Goal: Communication & Community: Answer question/provide support

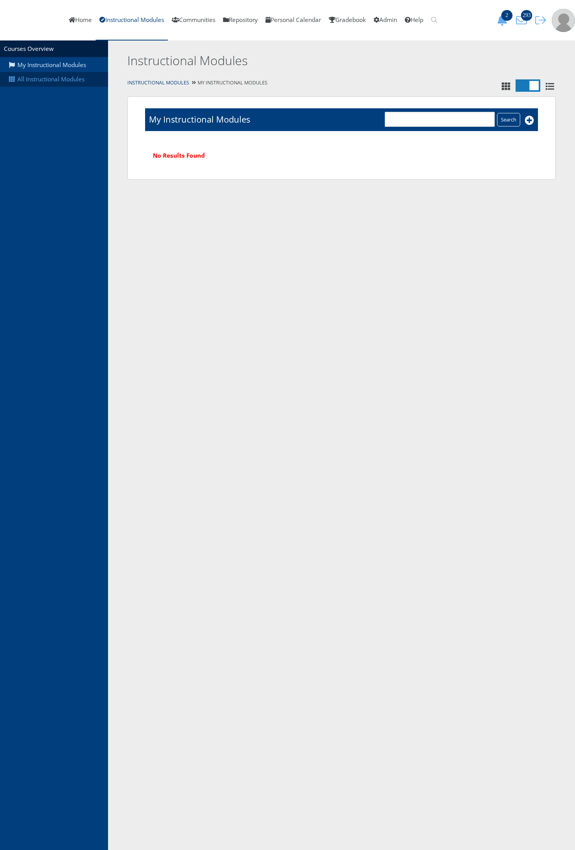
click at [35, 79] on link "All Instructional Modules" at bounding box center [54, 79] width 108 height 15
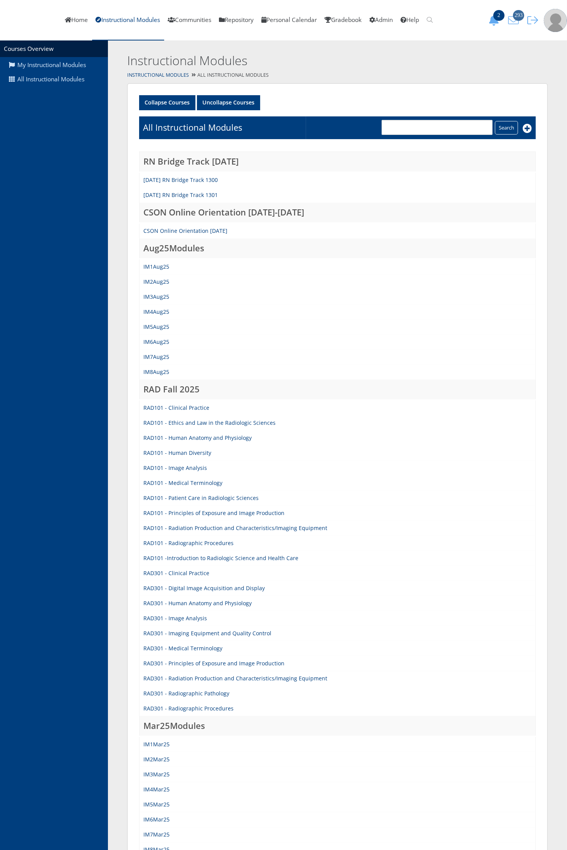
click at [517, 24] on icon "293" at bounding box center [514, 20] width 16 height 11
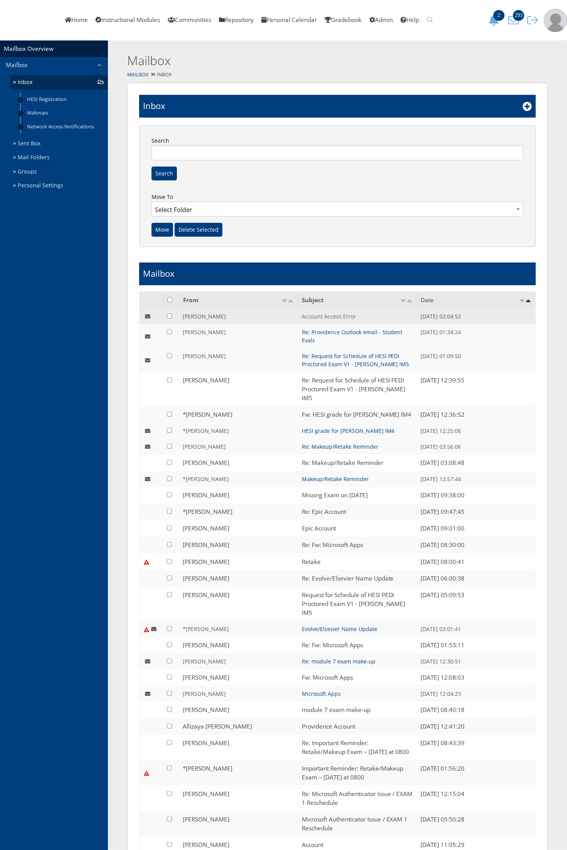
click at [319, 317] on link "Account Access Error" at bounding box center [329, 316] width 54 height 7
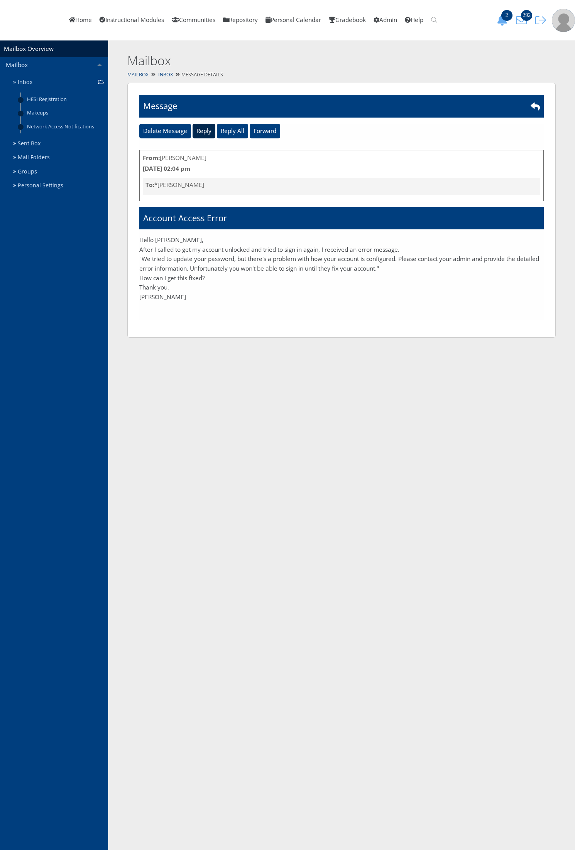
click at [203, 126] on input "Reply" at bounding box center [203, 131] width 23 height 15
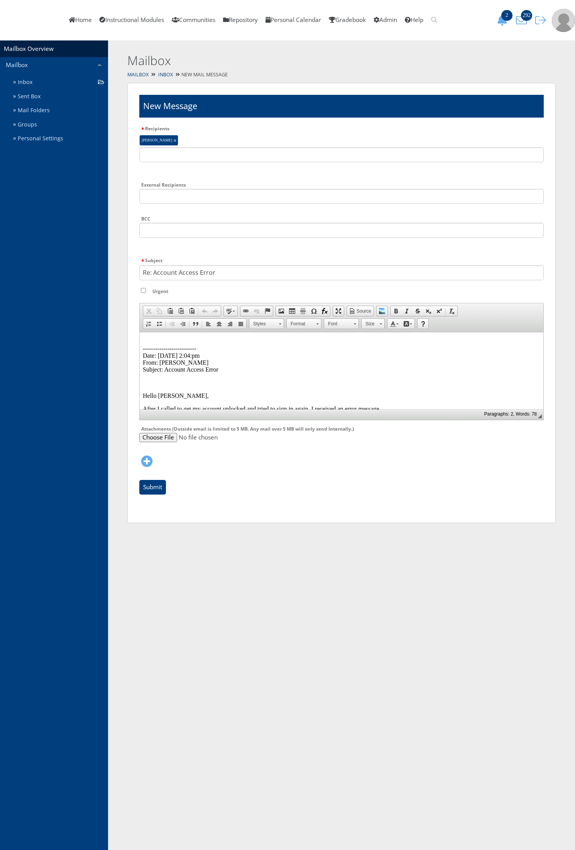
click at [149, 339] on p "-------------------------- Date: 08/29/2025 2:04:pm From: Christine Pinili Subj…" at bounding box center [341, 355] width 397 height 35
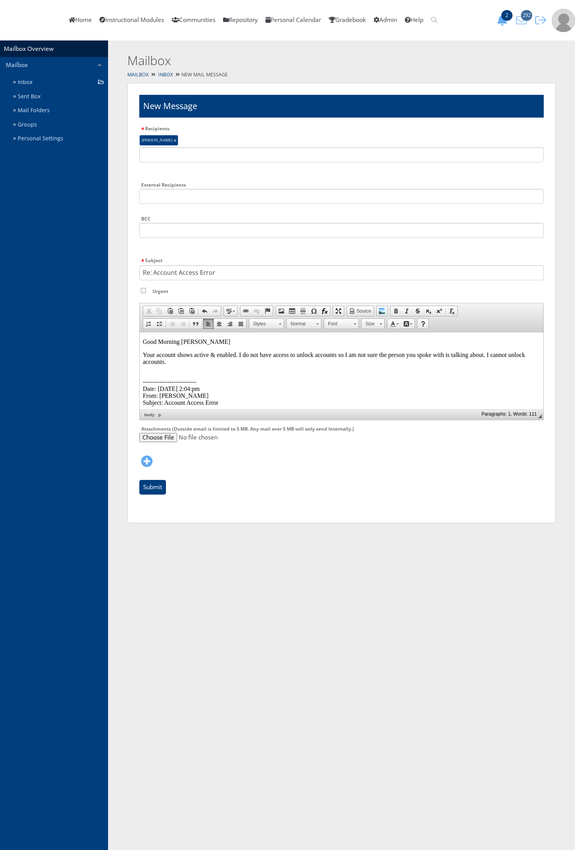
click at [518, 19] on icon "292" at bounding box center [521, 20] width 16 height 11
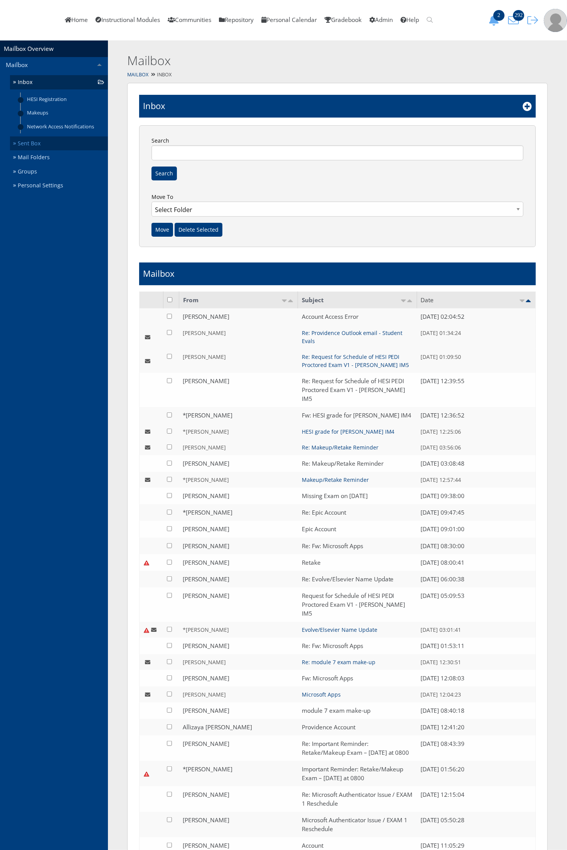
click at [39, 145] on link "Sent Box" at bounding box center [59, 144] width 98 height 14
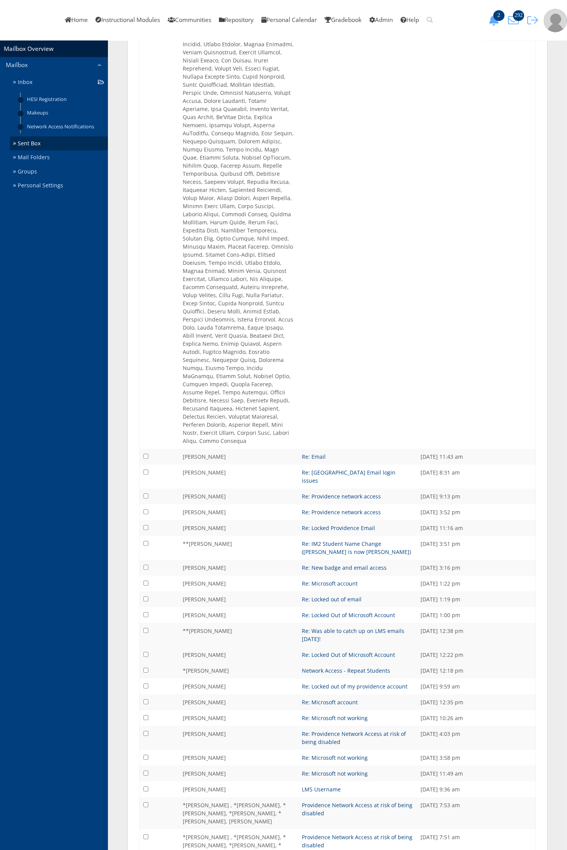
scroll to position [1353, 0]
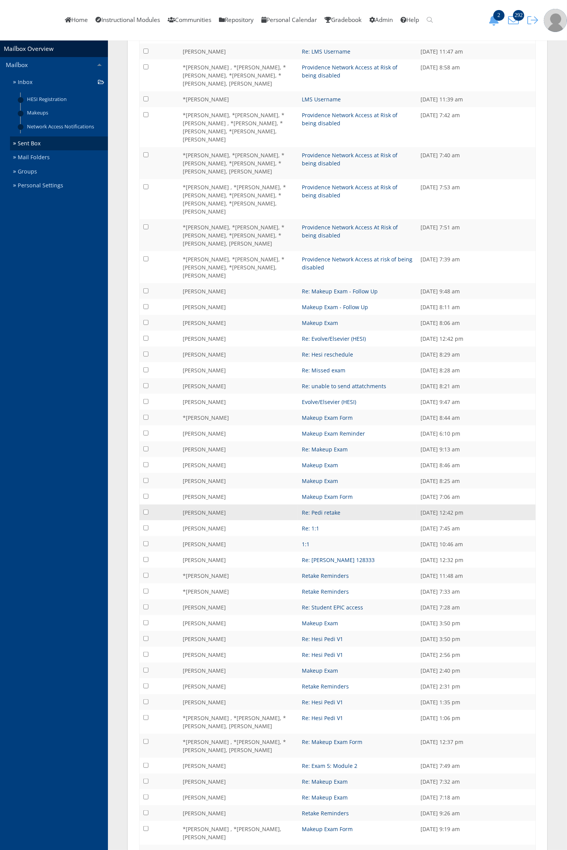
scroll to position [0, 0]
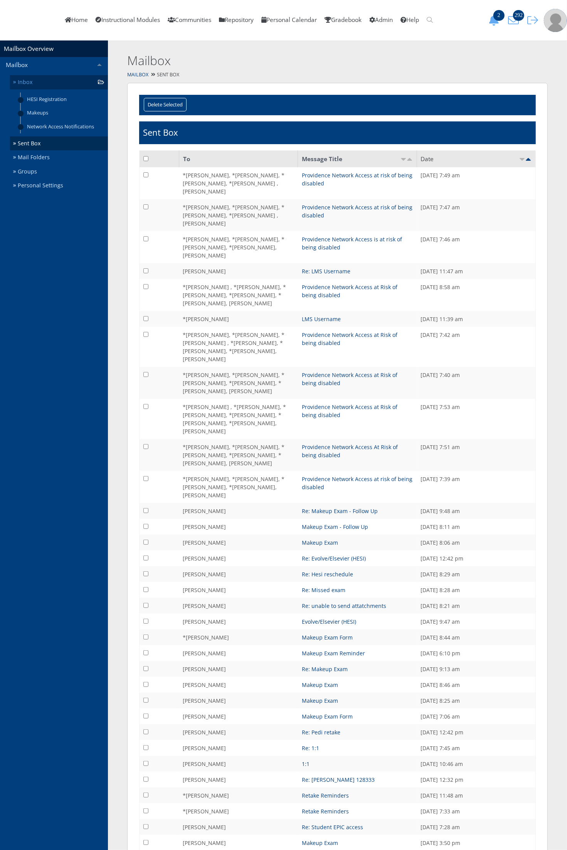
click at [56, 80] on link "Inbox" at bounding box center [59, 82] width 98 height 14
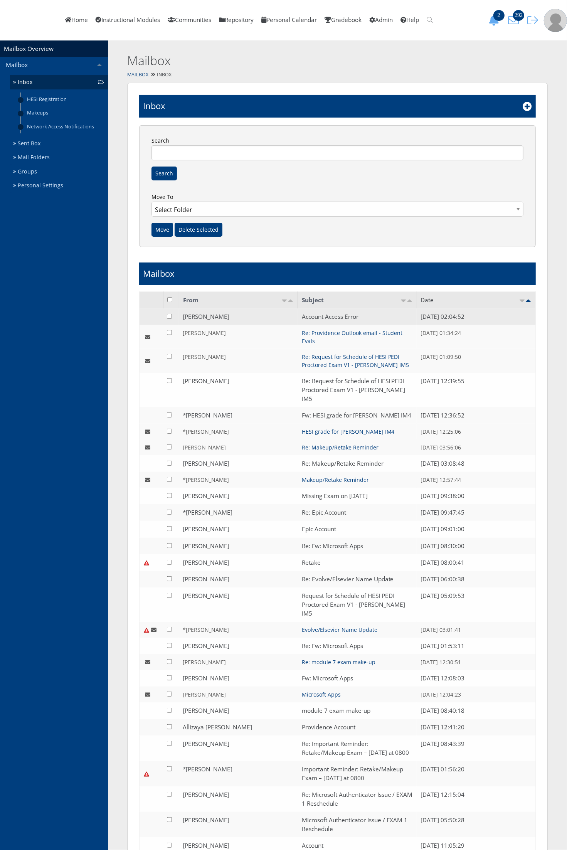
click at [326, 310] on td "Account Access Error" at bounding box center [357, 317] width 119 height 17
click at [326, 320] on link "Account Access Error" at bounding box center [330, 317] width 57 height 8
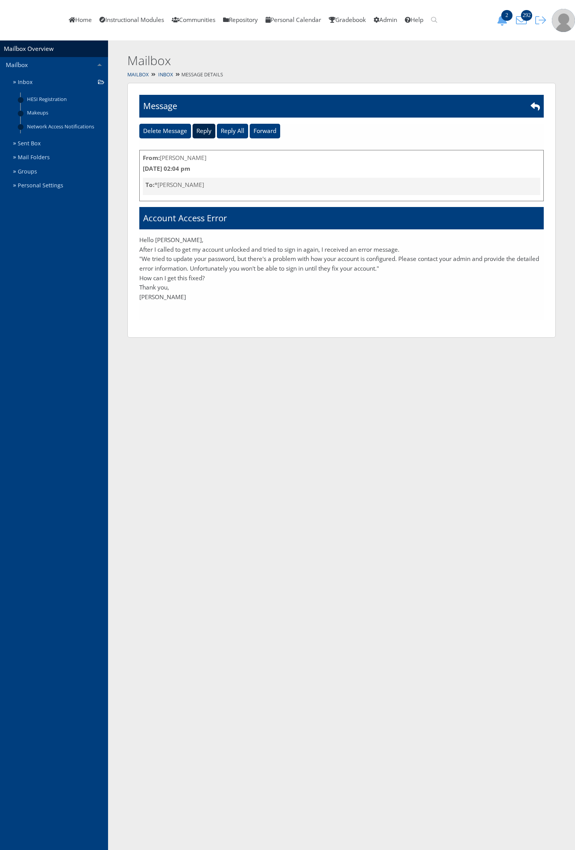
click at [206, 134] on input "Reply" at bounding box center [203, 131] width 23 height 15
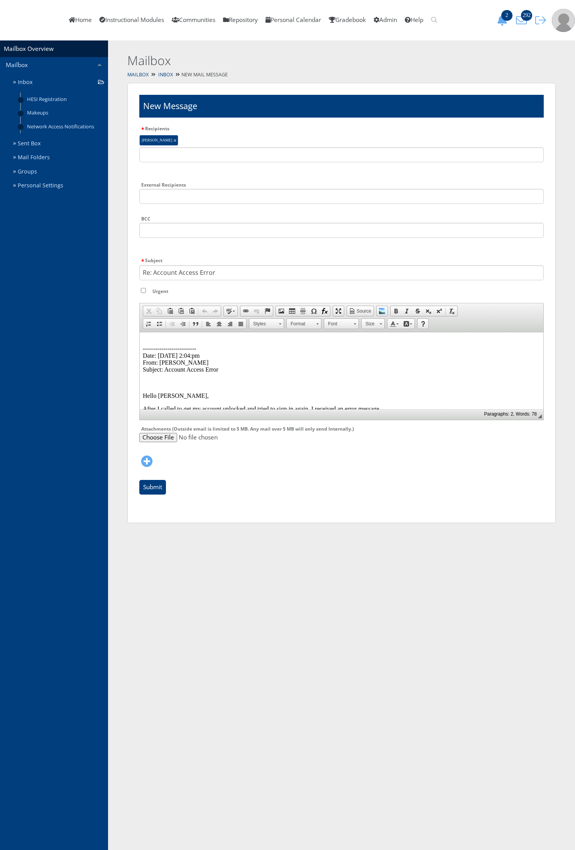
click at [164, 337] on html "-------------------------- Date: [DATE] 2:04:pm From: [PERSON_NAME] Subject: Ac…" at bounding box center [341, 405] width 403 height 146
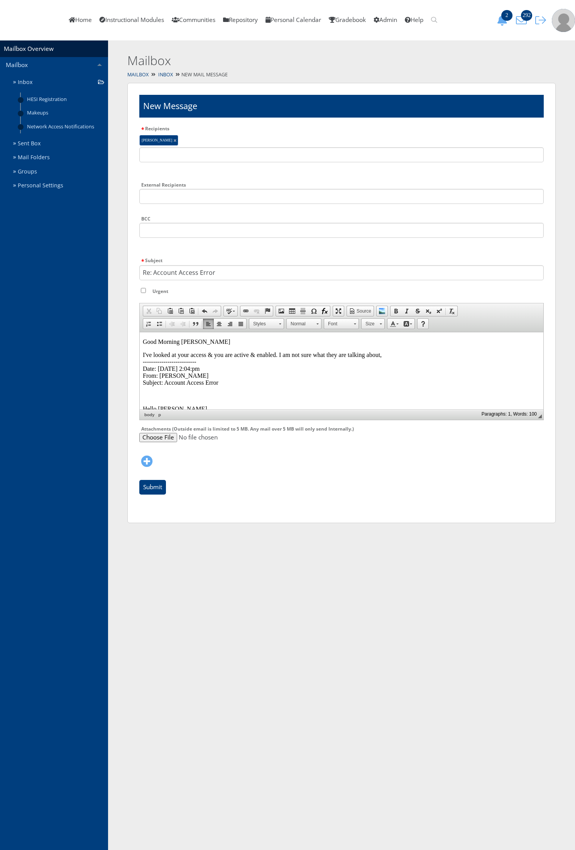
click at [394, 354] on p "I've looked at your access & you are active & enabled. I am not sure what they …" at bounding box center [341, 368] width 397 height 35
drag, startPoint x: 142, startPoint y: 353, endPoint x: 387, endPoint y: 357, distance: 245.0
click at [387, 357] on p "I've looked at your access & you are active & enabled. I am not sure what they …" at bounding box center [341, 368] width 397 height 35
click at [397, 354] on p "I've looked at your access & you are active & enabled. I am not sure what they …" at bounding box center [341, 368] width 397 height 35
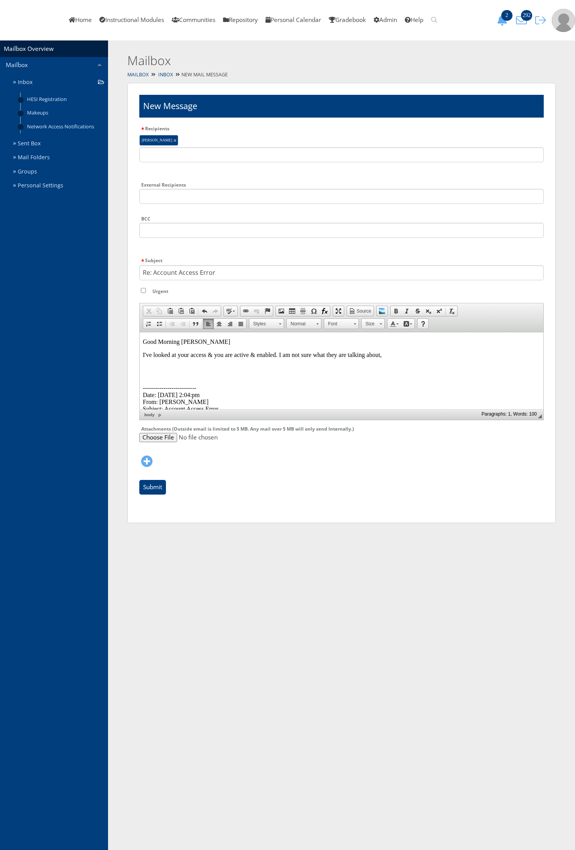
click at [401, 357] on p "I've looked at your access & you are active & enabled. I am not sure what they …" at bounding box center [341, 354] width 397 height 7
drag, startPoint x: 524, startPoint y: 354, endPoint x: 278, endPoint y: 355, distance: 246.5
click at [278, 355] on p "I've looked at your access & you are active & enabled. I am not sure what they …" at bounding box center [341, 354] width 397 height 7
click at [181, 361] on p "I've looked at your access & you are active & enabled. For all password errors …" at bounding box center [341, 358] width 397 height 14
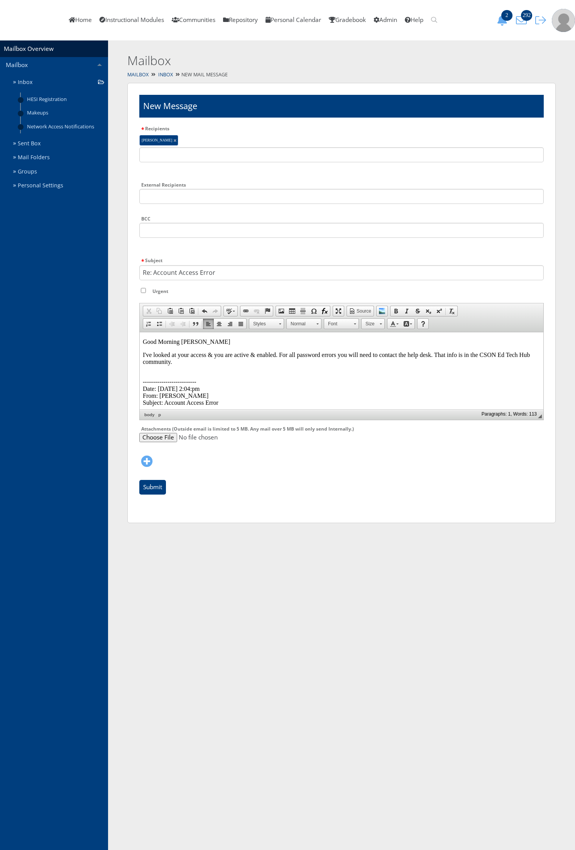
drag, startPoint x: 181, startPoint y: 363, endPoint x: 435, endPoint y: 351, distance: 254.8
click at [435, 351] on body "Good Morning [PERSON_NAME] I've looked at your access & you are active & enable…" at bounding box center [341, 421] width 397 height 167
click at [226, 362] on p "I've looked at your access & you are active & enabled. For all password errors …" at bounding box center [341, 358] width 397 height 14
drag, startPoint x: 204, startPoint y: 363, endPoint x: 370, endPoint y: 746, distance: 417.4
click at [204, 363] on p "I've looked at your access & you are active & enabled. For all password errors …" at bounding box center [341, 358] width 397 height 14
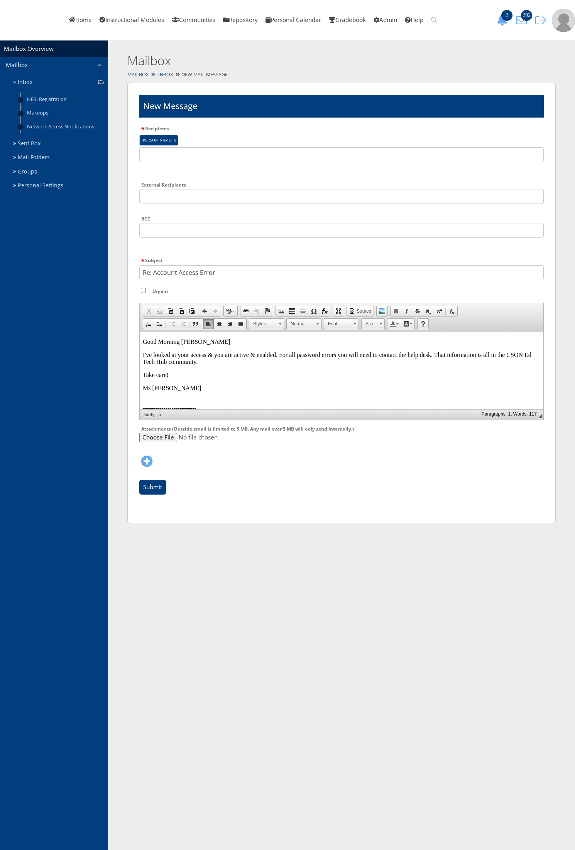
click at [230, 365] on p "I've looked at your access & you are active & enabled. For all password errors …" at bounding box center [341, 358] width 397 height 14
drag, startPoint x: 296, startPoint y: 354, endPoint x: 280, endPoint y: 356, distance: 16.7
click at [280, 356] on p "I've looked at your access & you are active & enabled. For all password errors …" at bounding box center [341, 358] width 397 height 14
click at [368, 354] on p "I've looked at your access & you are active & enabled. This is considered a pas…" at bounding box center [341, 358] width 397 height 14
click at [423, 357] on p "I've looked at your access & you are active & enabled. This is considered a pas…" at bounding box center [341, 358] width 397 height 14
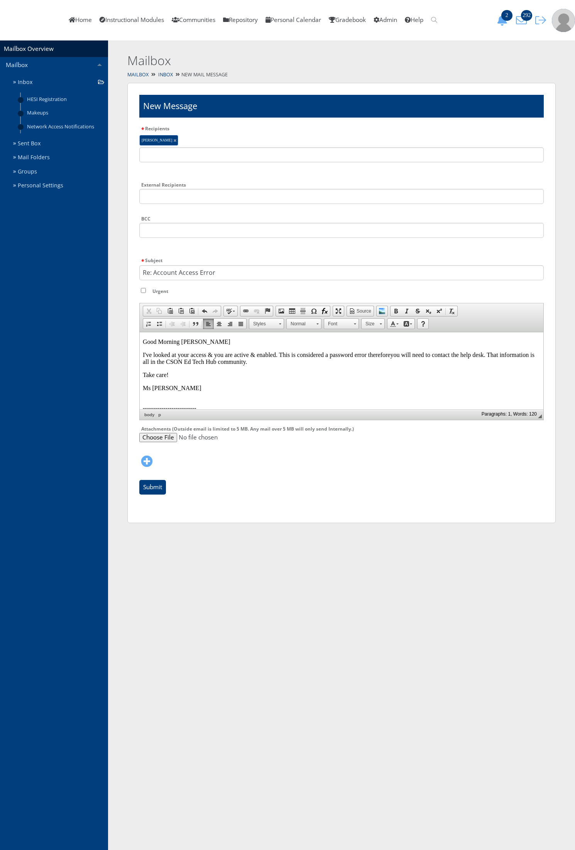
drag, startPoint x: 246, startPoint y: 365, endPoint x: 132, endPoint y: 359, distance: 114.3
click at [140, 359] on html "Good Morning [PERSON_NAME] I've looked at your access & you are active & enable…" at bounding box center [341, 434] width 403 height 205
click at [201, 375] on span "Copy" at bounding box center [209, 374] width 41 height 10
copy p "I've looked at your access & you are active & enabled. This is considered a pas…"
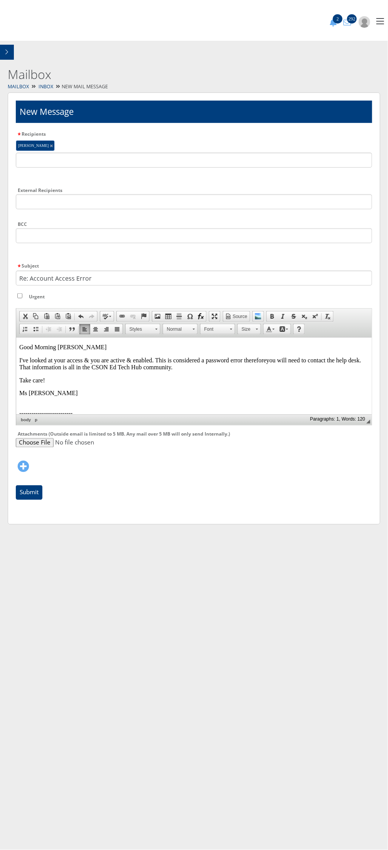
click at [209, 376] on body "Good Morning Christine I've looked at your access & you are active & enabled. T…" at bounding box center [194, 440] width 350 height 193
drag, startPoint x: 188, startPoint y: 391, endPoint x: 88, endPoint y: 380, distance: 100.9
click at [88, 380] on body "Good Morning Christine I've looked at your access & you are active & enabled. T…" at bounding box center [194, 440] width 350 height 193
click at [86, 390] on body "Good Morning Christine I've looked at your access & you are active & enabled. T…" at bounding box center [194, 440] width 350 height 193
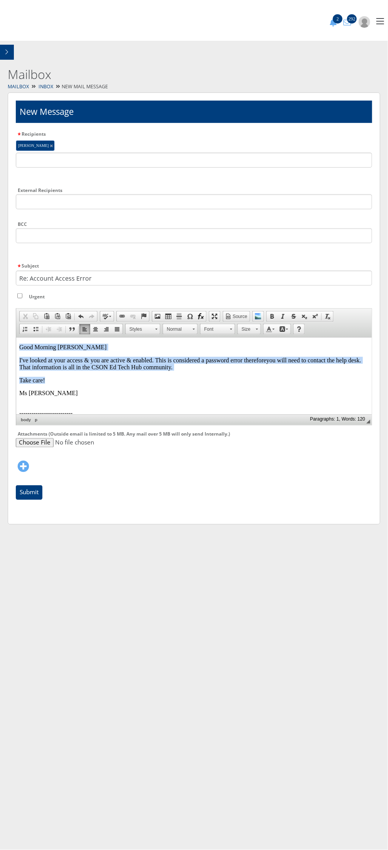
drag, startPoint x: 205, startPoint y: 372, endPoint x: 14, endPoint y: 340, distance: 193.2
click at [16, 340] on html "Good Morning Christine I've looked at your access & you are active & enabled. T…" at bounding box center [194, 439] width 356 height 205
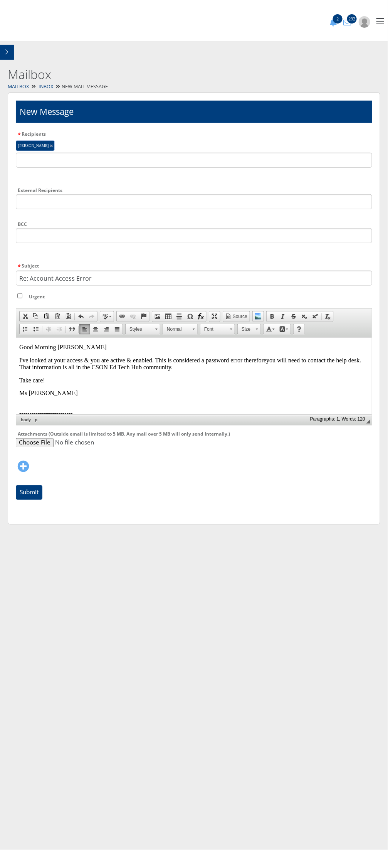
click at [188, 408] on p "-------------------------- Date: 08/29/2025 2:04:pm From: Christine Pinili Subj…" at bounding box center [194, 420] width 350 height 35
drag, startPoint x: 194, startPoint y: 372, endPoint x: 17, endPoint y: 357, distance: 177.7
click at [17, 357] on html "Good Morning Christine I've looked at your access & you are active & enabled. T…" at bounding box center [194, 439] width 356 height 205
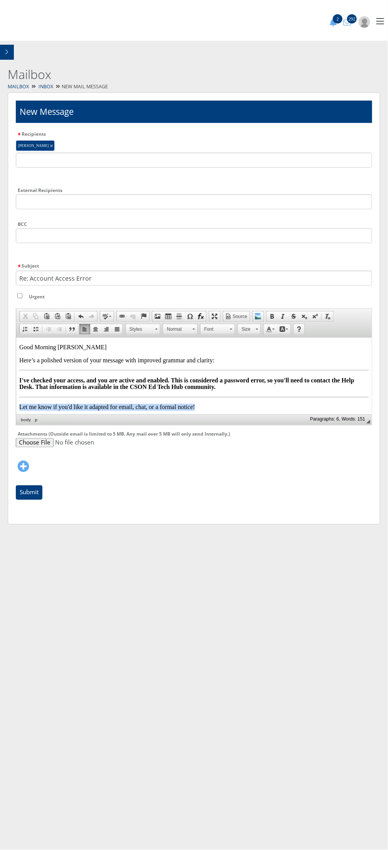
drag, startPoint x: 209, startPoint y: 410, endPoint x: 86, endPoint y: 754, distance: 365.7
click at [16, 402] on html "Good Morning Christine Here’s a polished version of your message with improved …" at bounding box center [194, 459] width 356 height 245
drag, startPoint x: 18, startPoint y: 361, endPoint x: 69, endPoint y: 367, distance: 51.7
click at [69, 368] on html "Good Morning Christine Here’s a polished version of your message with improved …" at bounding box center [194, 449] width 356 height 225
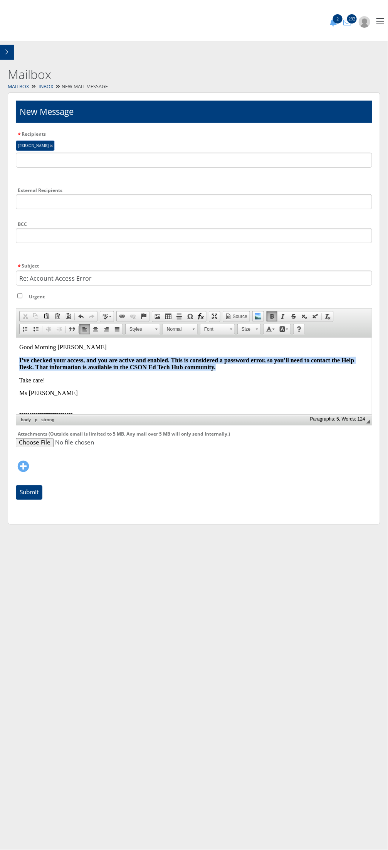
drag, startPoint x: 228, startPoint y: 370, endPoint x: 15, endPoint y: 363, distance: 213.4
click at [16, 363] on html "Good Morning Christine I've checked your access, and you are active and enabled…" at bounding box center [194, 439] width 356 height 205
click at [272, 317] on span at bounding box center [272, 317] width 6 height 6
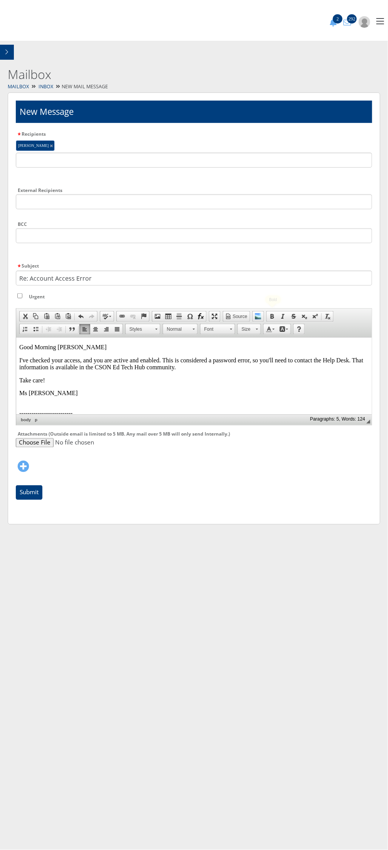
click at [148, 371] on p "I've checked your access, and you are active and enabled. This is considered a …" at bounding box center [194, 364] width 350 height 14
click at [33, 492] on input "Submit" at bounding box center [29, 493] width 27 height 15
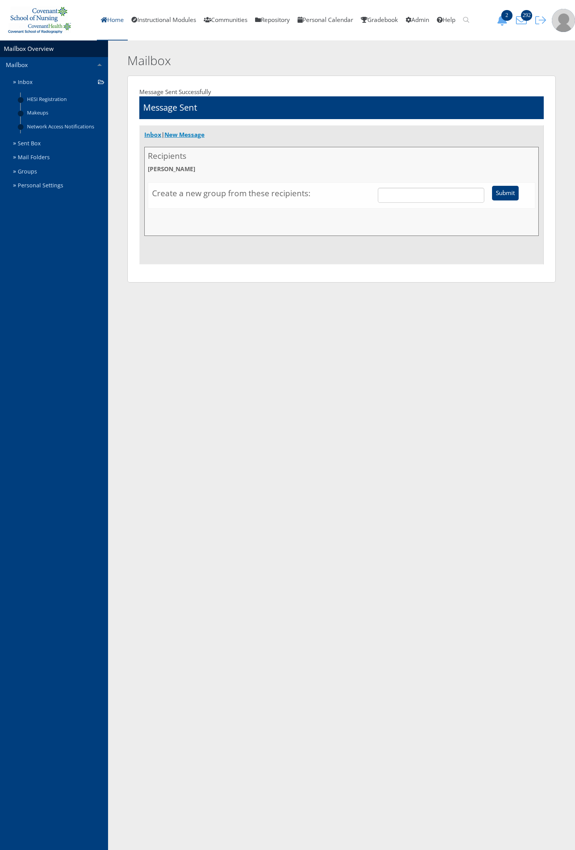
click at [97, 18] on link "Home" at bounding box center [112, 20] width 31 height 40
